Goal: Transaction & Acquisition: Purchase product/service

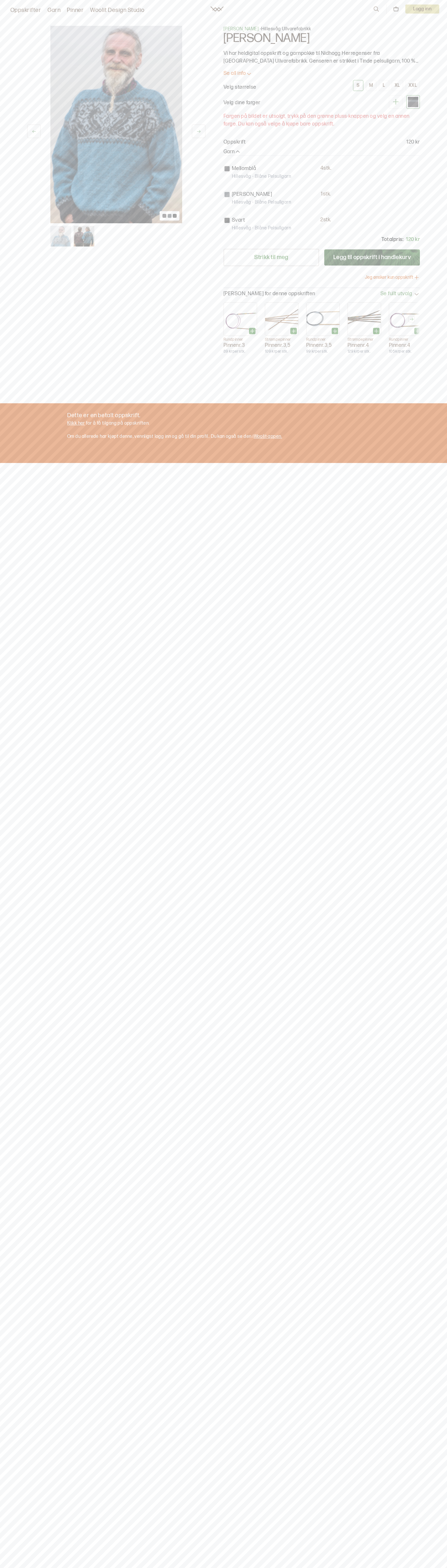
click at [397, 86] on div "XL" at bounding box center [397, 86] width 5 height 6
click at [163, 25] on div "1 av 2 1 av 2 Kari Hestnes - Hillesvåg Ullvarefabrikk Nidhogg Herregenser Vi ha…" at bounding box center [224, 192] width 414 height 359
click at [426, 737] on div "1 av 2 1 av 2 Kari Hestnes - Hillesvåg Ullvarefabrikk Nidhogg Herregenser Vi ha…" at bounding box center [224, 796] width 447 height 1568
click at [3, 680] on div "1 av 2 1 av 2 Kari Hestnes - Hillesvåg Ullvarefabrikk Nidhogg Herregenser Vi ha…" at bounding box center [224, 796] width 447 height 1568
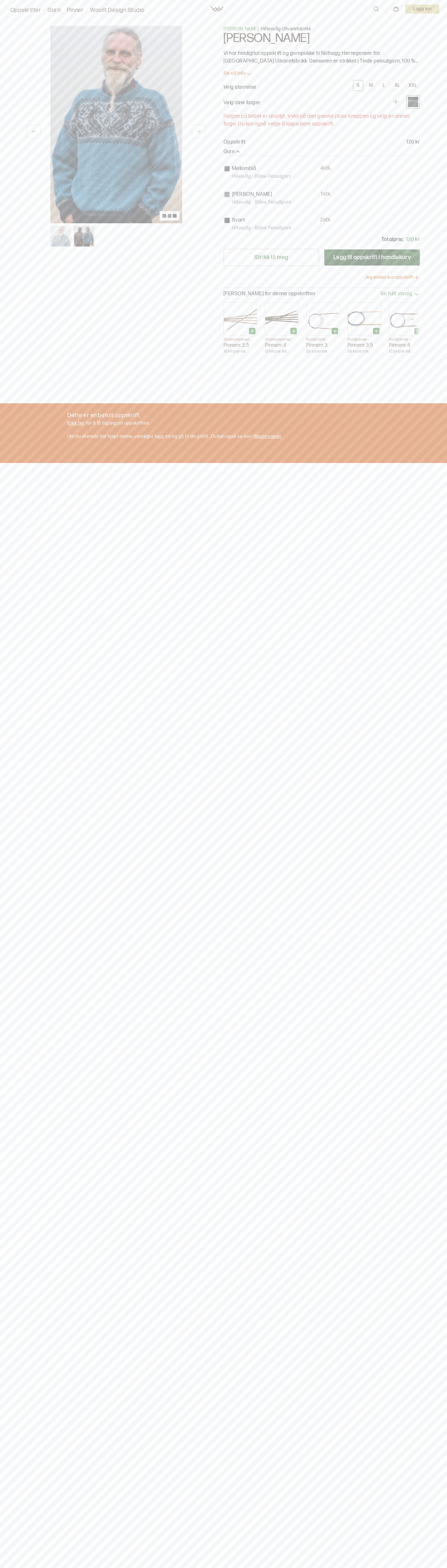
click at [371, 86] on div "M" at bounding box center [371, 86] width 4 height 6
click at [358, 86] on div "S" at bounding box center [357, 86] width 3 height 6
click at [322, 57] on p "Vi har heldigital oppskrift og garnpakke til Nidhogg Herregenser fra [GEOGRAPHI…" at bounding box center [321, 57] width 196 height 15
click at [235, 142] on p "Oppskrift" at bounding box center [235, 142] width 22 height 8
click at [322, 197] on p "1 stk." at bounding box center [325, 194] width 10 height 7
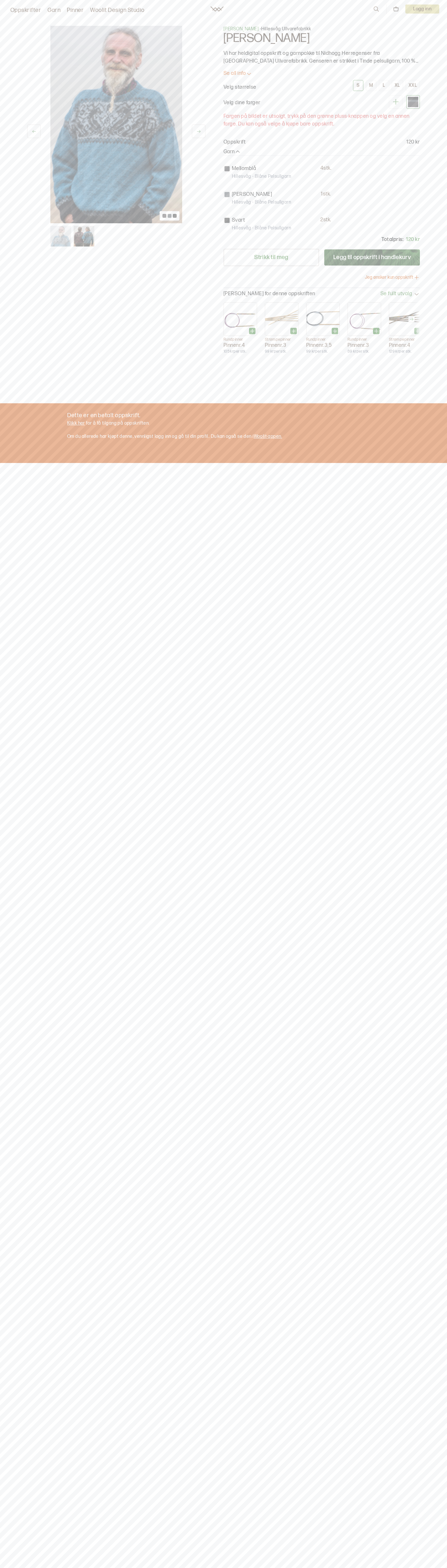
click at [272, 12] on div "Oppskrifter Garn Pinner Woolit Design Studio 0 Logg inn" at bounding box center [224, 9] width 447 height 12
click at [446, 1052] on div "1 av 2 1 av 2 Kari Hestnes - Hillesvåg Ullvarefabrikk Nidhogg Herregenser Vi ha…" at bounding box center [224, 796] width 447 height 1568
click at [18, 1117] on div "1 av 2 1 av 2 Kari Hestnes - Hillesvåg Ullvarefabrikk Nidhogg Herregenser Vi ha…" at bounding box center [224, 796] width 447 height 1568
